Goal: Find specific page/section: Find specific page/section

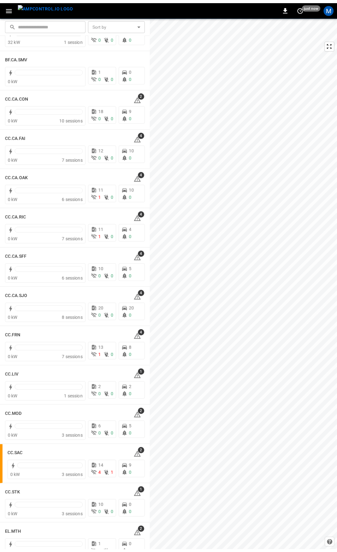
scroll to position [154, 0]
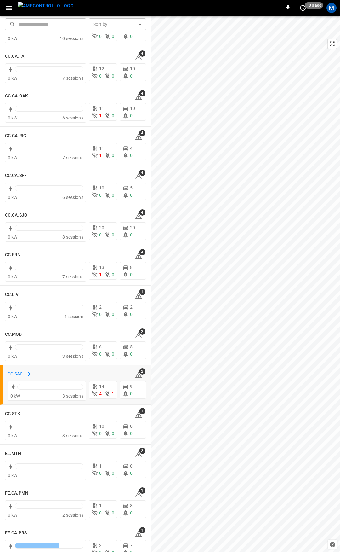
click at [15, 374] on h6 "CC.SAC" at bounding box center [15, 374] width 15 height 7
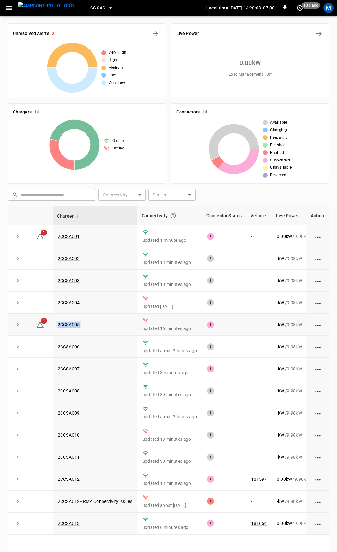
drag, startPoint x: 88, startPoint y: 325, endPoint x: 56, endPoint y: 325, distance: 31.8
click at [56, 325] on td "2CCSAC05" at bounding box center [95, 325] width 84 height 22
copy link "2CCSAC05"
drag, startPoint x: 89, startPoint y: 439, endPoint x: 53, endPoint y: 439, distance: 36.3
click at [53, 439] on td "2CCSAC10" at bounding box center [95, 435] width 84 height 22
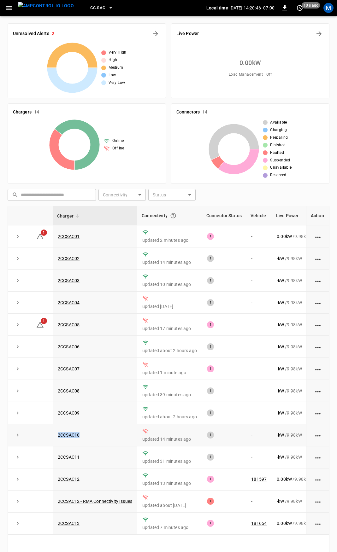
copy link "2CCSAC10"
